Goal: Information Seeking & Learning: Learn about a topic

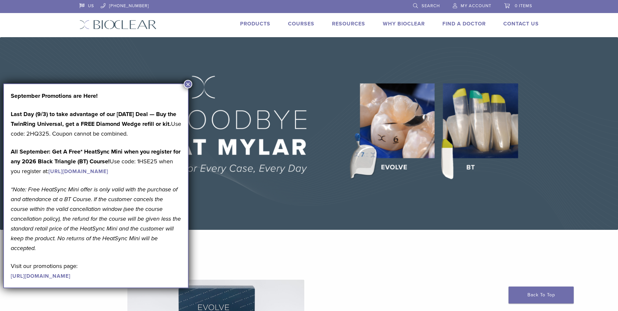
click at [188, 82] on button "×" at bounding box center [188, 84] width 8 height 8
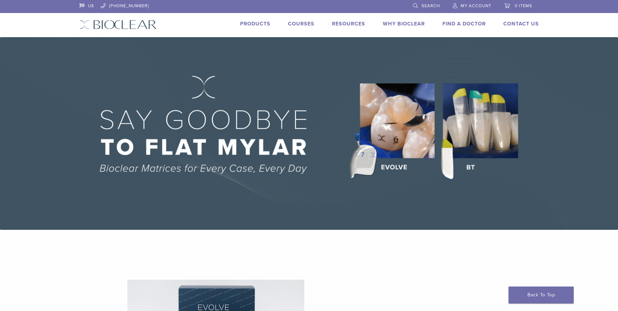
click at [254, 24] on link "Products" at bounding box center [255, 24] width 30 height 7
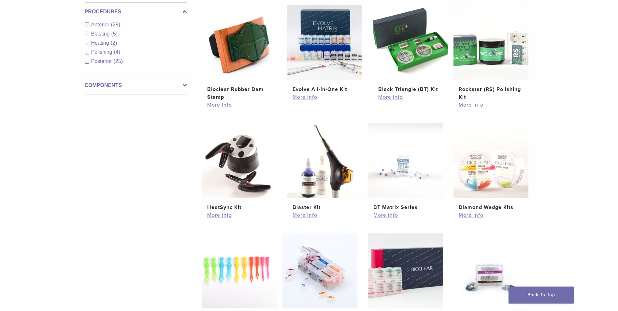
scroll to position [391, 0]
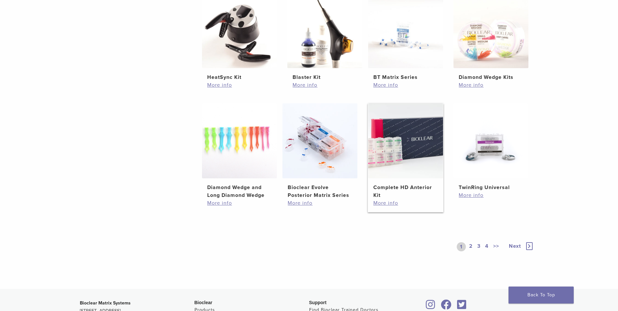
click at [395, 160] on img at bounding box center [405, 140] width 75 height 75
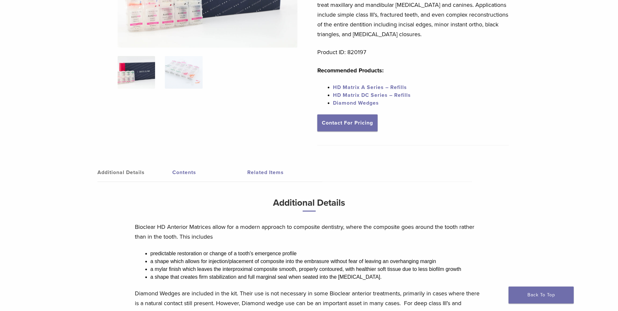
scroll to position [33, 0]
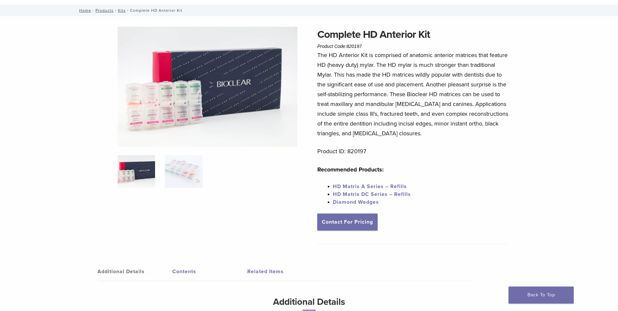
click at [190, 274] on link "Contents" at bounding box center [209, 271] width 75 height 18
click at [185, 274] on link "Contents" at bounding box center [209, 271] width 75 height 18
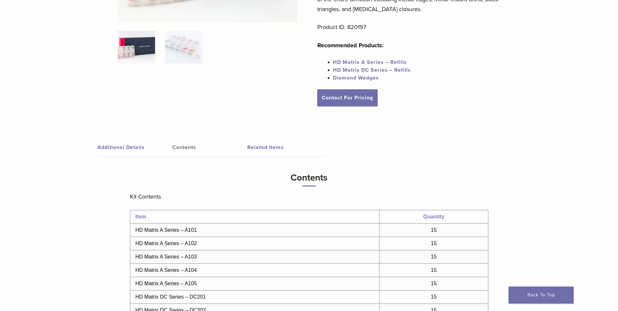
scroll to position [0, 0]
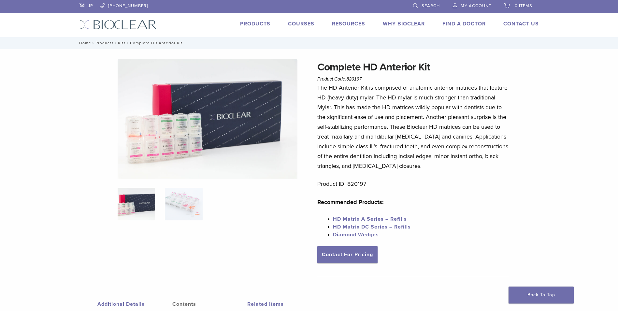
click at [157, 139] on img at bounding box center [208, 119] width 180 height 120
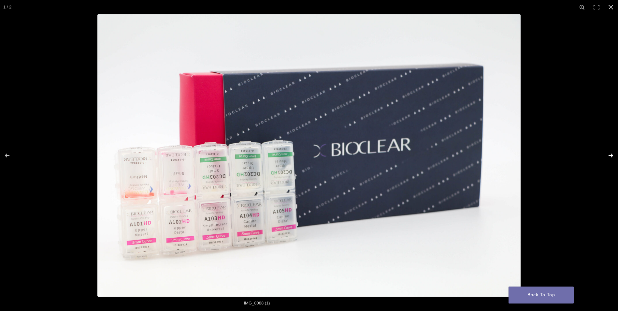
click at [613, 156] on button "Next (arrow right)" at bounding box center [606, 155] width 23 height 33
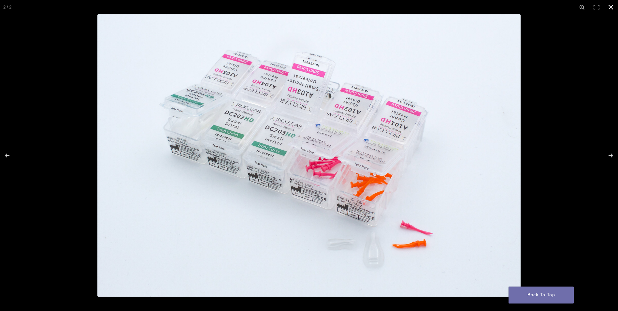
click at [611, 4] on button "Close (Esc)" at bounding box center [611, 7] width 14 height 14
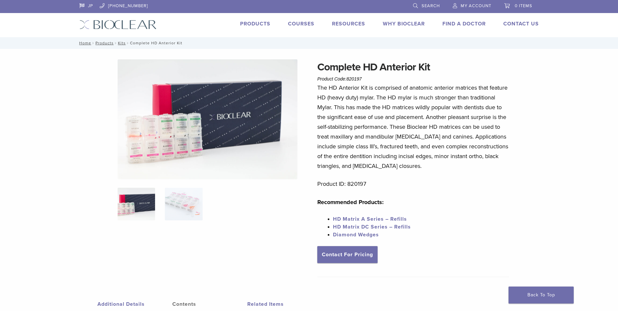
click at [387, 219] on link "HD Matrix A Series – Refills" at bounding box center [370, 219] width 74 height 7
click at [371, 220] on link "HD Matrix A Series – Refills" at bounding box center [370, 219] width 74 height 7
click at [263, 23] on link "Products" at bounding box center [255, 24] width 30 height 7
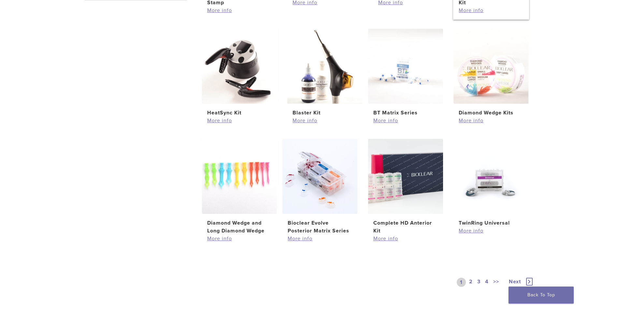
scroll to position [163, 0]
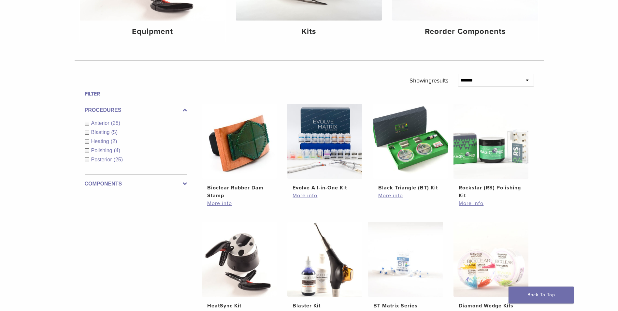
click at [88, 123] on div "Anterior (28)" at bounding box center [136, 123] width 102 height 8
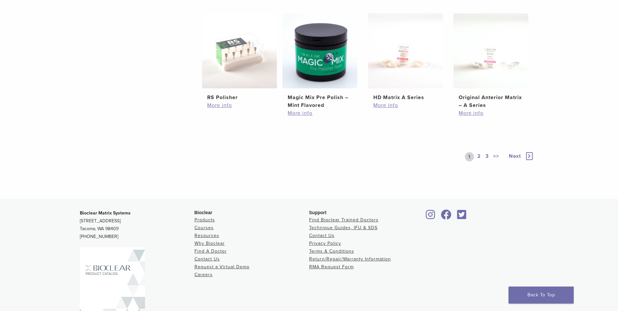
scroll to position [391, 0]
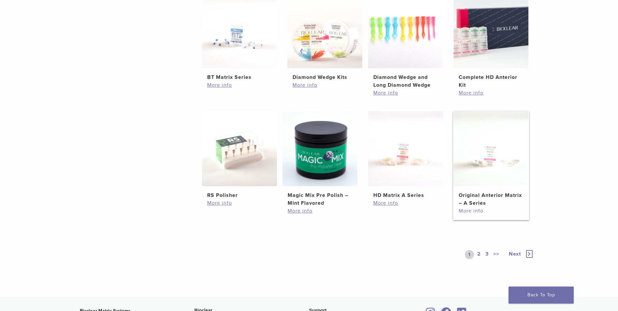
click at [472, 210] on link "More info" at bounding box center [491, 211] width 65 height 8
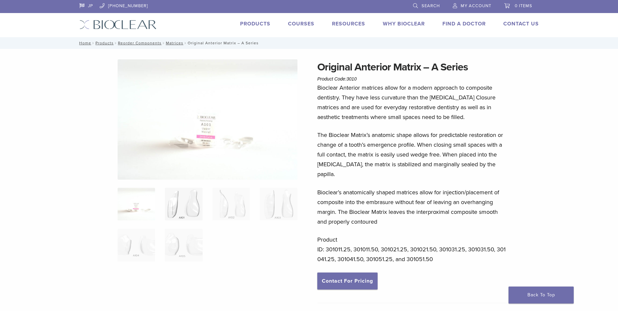
click at [179, 213] on img at bounding box center [183, 204] width 37 height 33
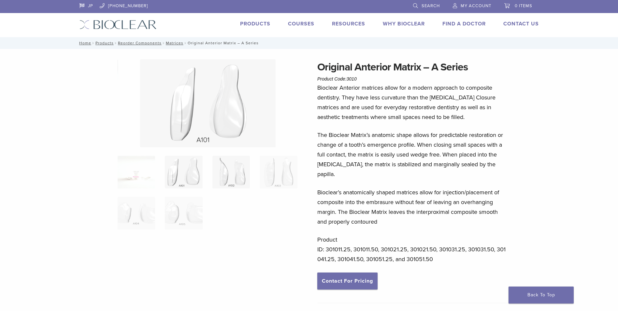
click at [240, 186] on img at bounding box center [231, 172] width 37 height 33
click at [291, 179] on img at bounding box center [278, 172] width 37 height 33
click at [184, 222] on img at bounding box center [183, 213] width 37 height 33
click at [138, 224] on img at bounding box center [136, 213] width 37 height 33
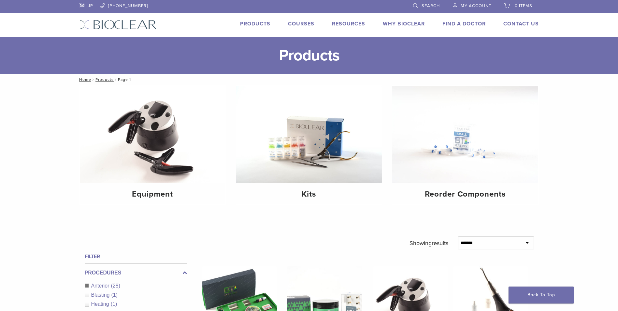
click at [404, 22] on link "Why Bioclear" at bounding box center [404, 24] width 42 height 7
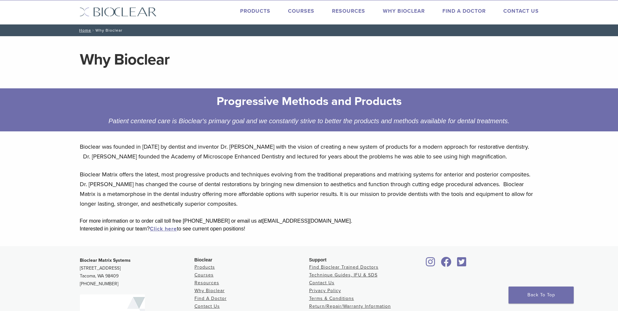
scroll to position [104, 0]
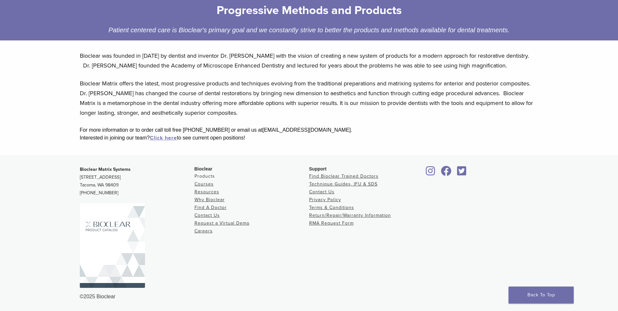
click at [211, 175] on link "Products" at bounding box center [205, 176] width 21 height 6
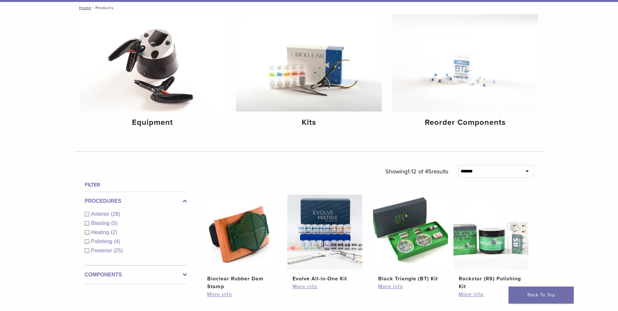
scroll to position [163, 0]
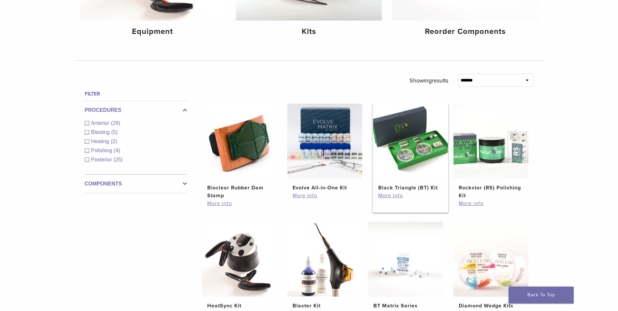
click at [408, 164] on img at bounding box center [410, 141] width 75 height 75
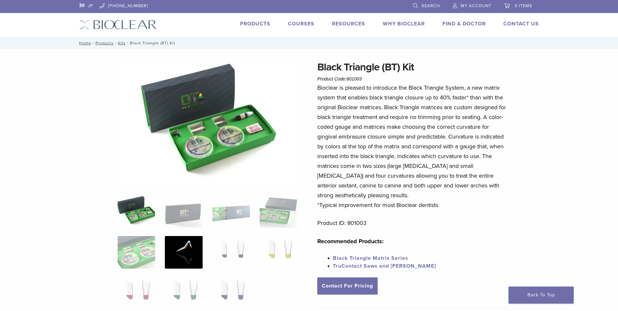
click at [185, 247] on img at bounding box center [183, 252] width 37 height 33
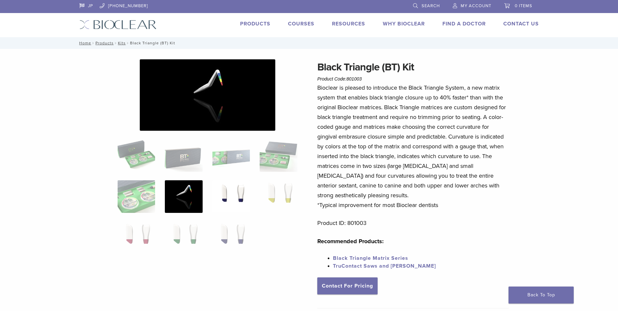
click at [235, 200] on img at bounding box center [231, 196] width 37 height 33
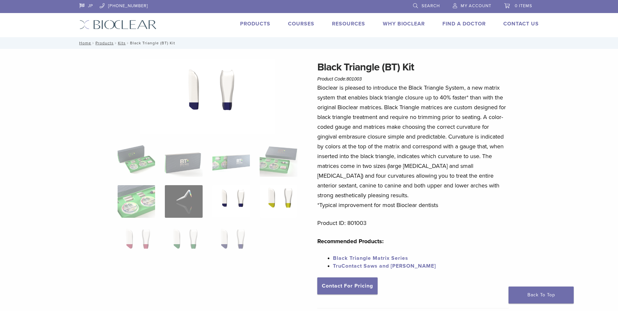
click at [280, 191] on img at bounding box center [278, 201] width 37 height 33
click at [147, 234] on img at bounding box center [136, 242] width 37 height 33
click at [173, 234] on img at bounding box center [183, 242] width 37 height 33
click at [235, 249] on img at bounding box center [231, 242] width 37 height 33
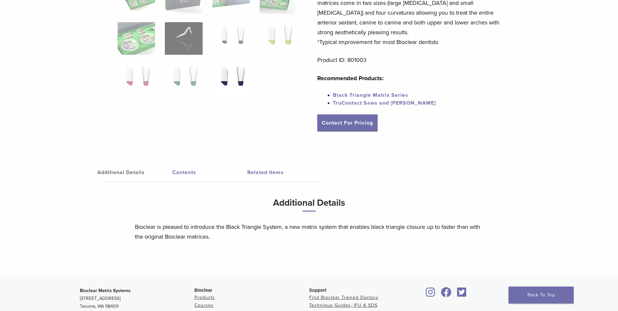
scroll to position [33, 0]
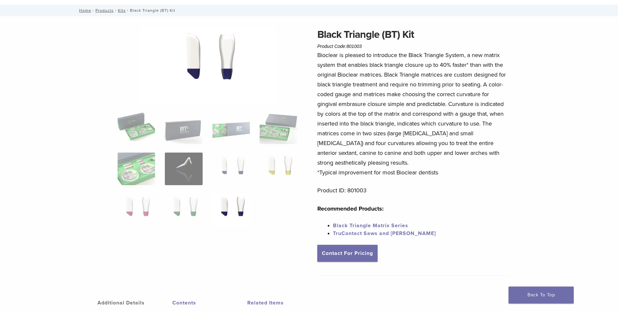
click at [129, 152] on ol at bounding box center [208, 172] width 190 height 123
click at [136, 160] on img at bounding box center [136, 169] width 37 height 33
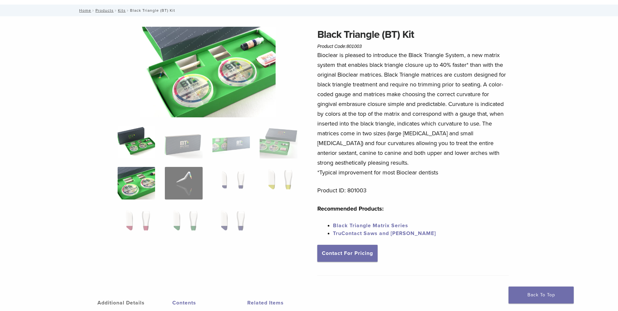
click at [134, 145] on img at bounding box center [136, 142] width 37 height 33
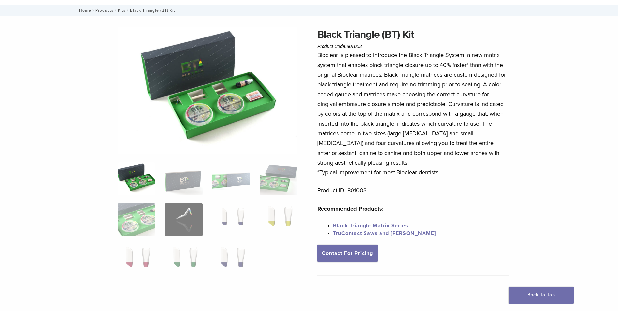
click at [232, 162] on div at bounding box center [208, 156] width 180 height 259
click at [187, 229] on img at bounding box center [183, 219] width 37 height 33
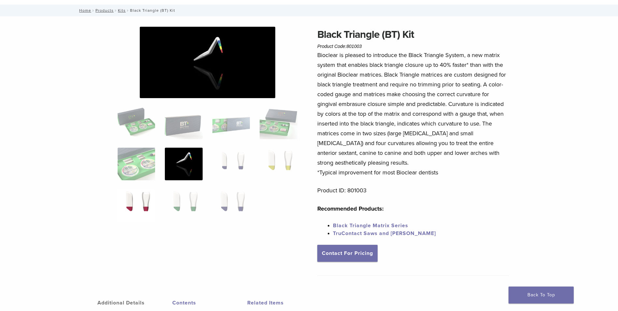
drag, startPoint x: 153, startPoint y: 198, endPoint x: 149, endPoint y: 201, distance: 4.5
click at [149, 201] on img at bounding box center [136, 205] width 37 height 33
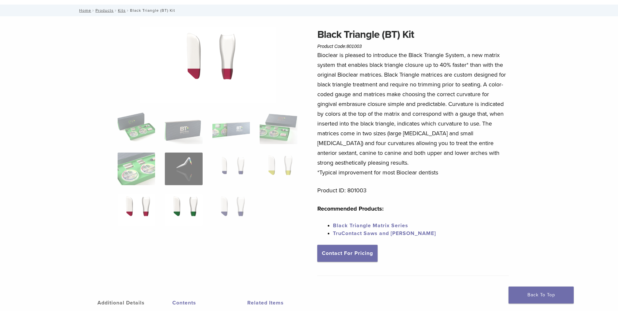
click at [184, 200] on img at bounding box center [183, 210] width 37 height 33
click at [208, 202] on ol at bounding box center [208, 172] width 190 height 123
click at [211, 202] on ol at bounding box center [208, 172] width 190 height 123
click at [218, 201] on img at bounding box center [231, 210] width 37 height 33
click at [287, 171] on img at bounding box center [278, 169] width 37 height 33
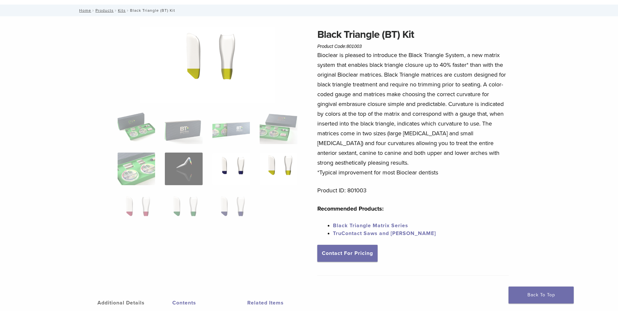
click at [250, 168] on ol at bounding box center [208, 172] width 190 height 123
click at [181, 168] on img at bounding box center [183, 169] width 37 height 33
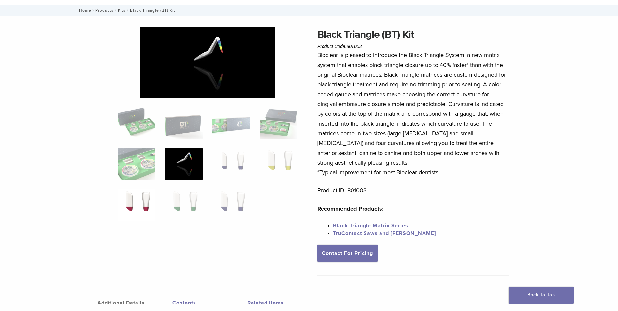
click at [133, 200] on img at bounding box center [136, 205] width 37 height 33
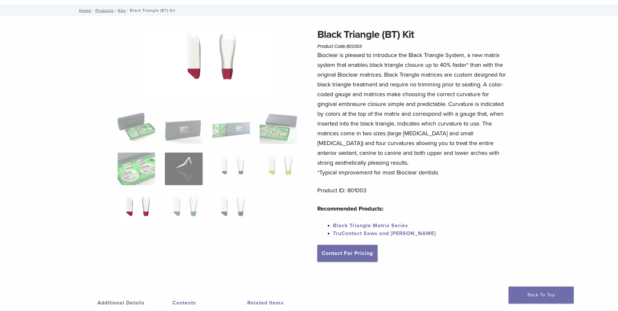
click at [344, 232] on link "TruContact Saws and [PERSON_NAME]" at bounding box center [384, 233] width 103 height 7
